Goal: Task Accomplishment & Management: Use online tool/utility

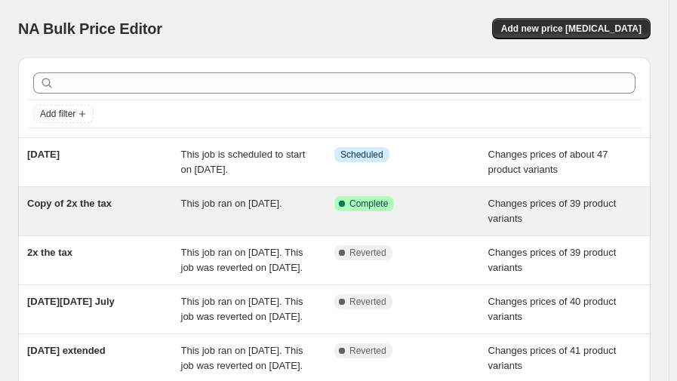
click at [202, 209] on div "This job ran on August 5, 2025." at bounding box center [258, 211] width 154 height 30
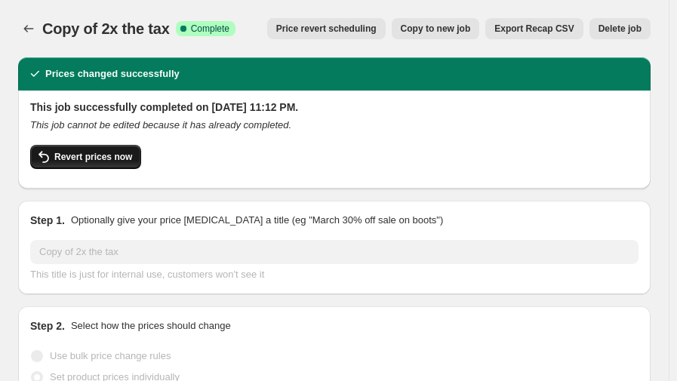
click at [94, 157] on span "Revert prices now" at bounding box center [93, 157] width 78 height 12
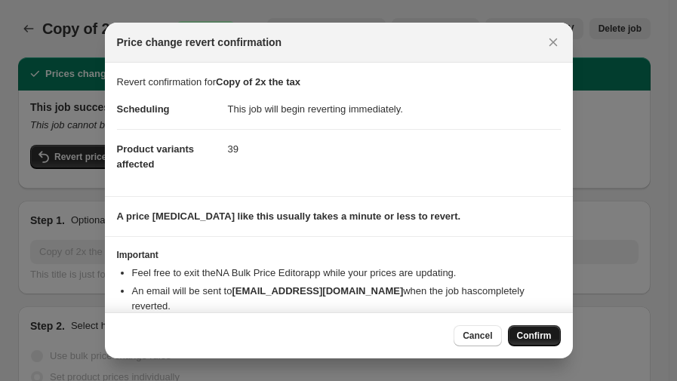
click at [548, 338] on span "Confirm" at bounding box center [534, 336] width 35 height 12
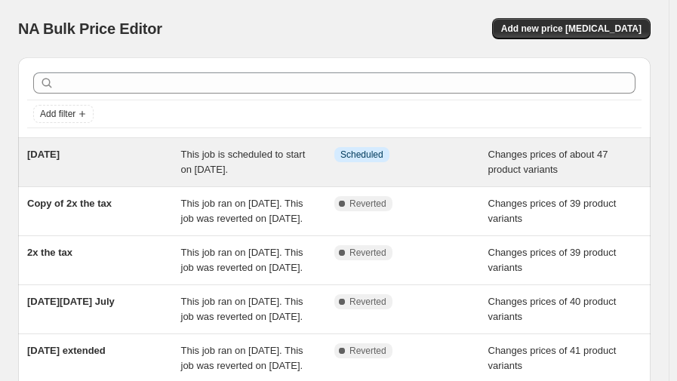
click at [236, 163] on span "This job is scheduled to start on [DATE]." at bounding box center [243, 162] width 125 height 26
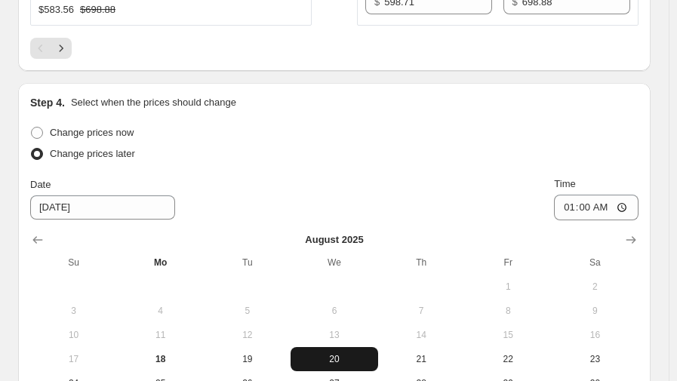
scroll to position [2844, 0]
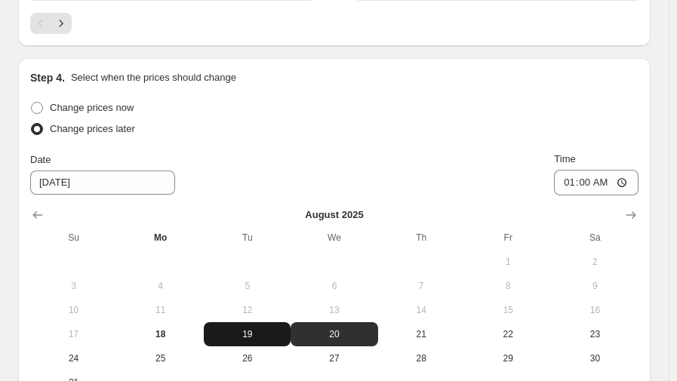
click at [253, 333] on span "19" at bounding box center [247, 334] width 75 height 12
type input "[DATE]"
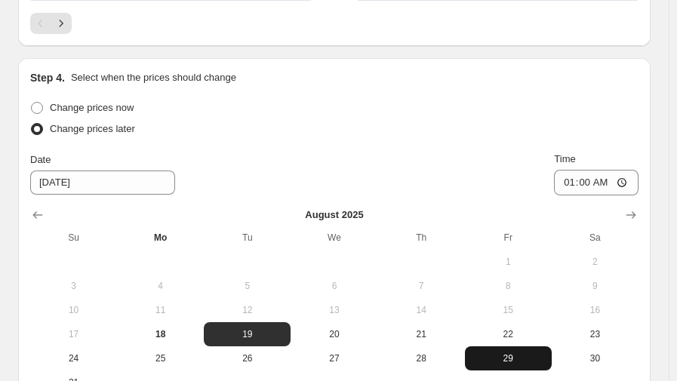
scroll to position [3047, 0]
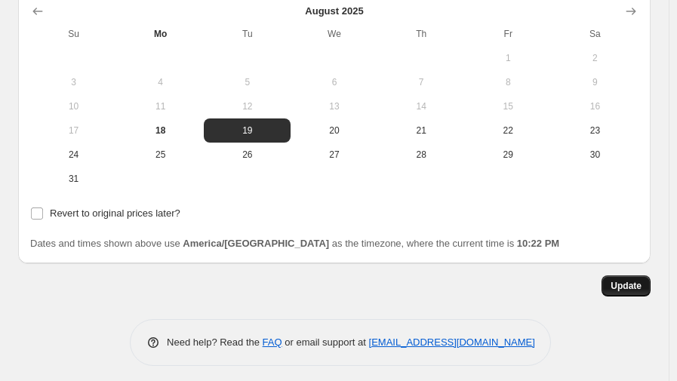
click at [626, 280] on span "Update" at bounding box center [626, 286] width 31 height 12
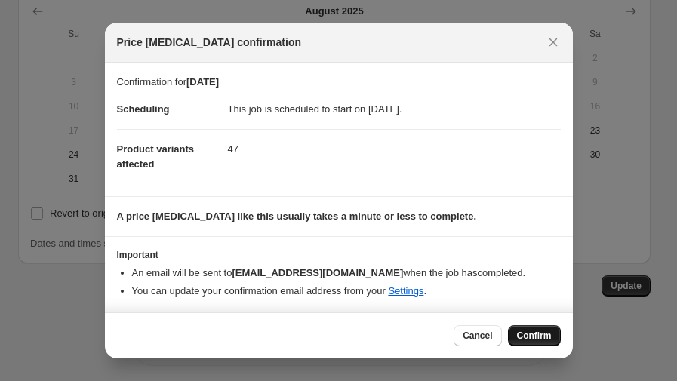
click at [532, 341] on span "Confirm" at bounding box center [534, 336] width 35 height 12
